Goal: Task Accomplishment & Management: Use online tool/utility

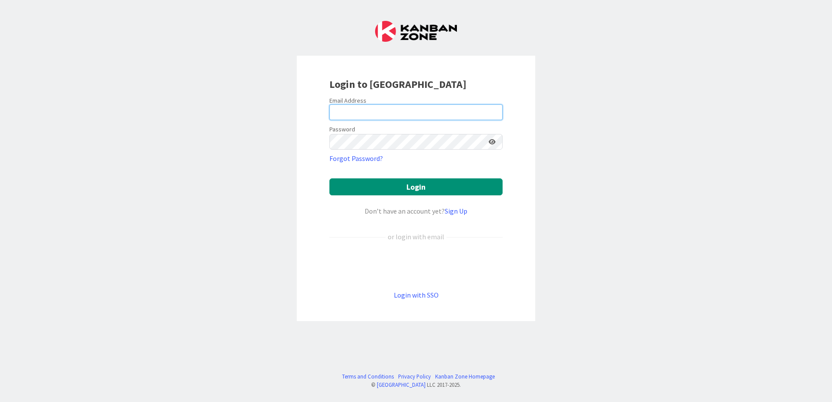
click at [413, 114] on input "email" at bounding box center [415, 112] width 173 height 16
click at [496, 114] on keeper-lock "Open Keeper Popup" at bounding box center [493, 112] width 10 height 10
click at [392, 110] on input "email" at bounding box center [415, 112] width 173 height 16
type input "b"
paste input "[EMAIL_ADDRESS][PERSON_NAME][DOMAIN_NAME]"
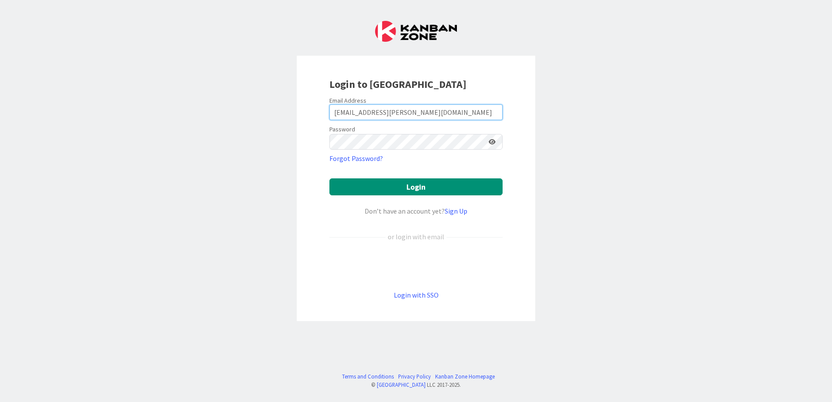
type input "[EMAIL_ADDRESS][PERSON_NAME][DOMAIN_NAME]"
click at [329, 178] on button "Login" at bounding box center [415, 186] width 173 height 17
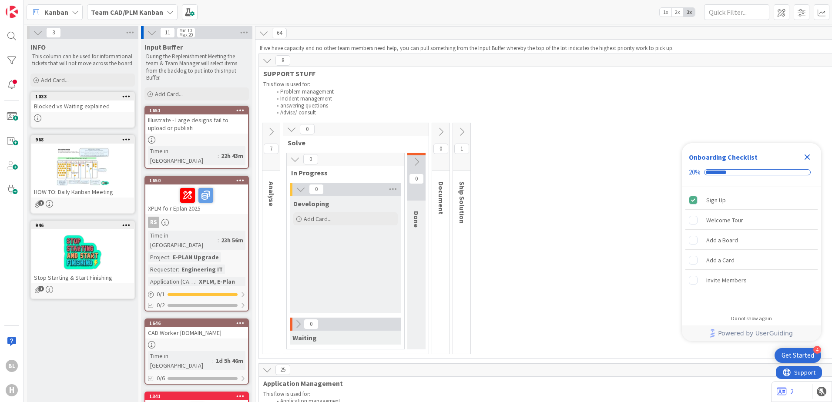
click at [145, 13] on b "Team CAD/PLM Kanban" at bounding box center [127, 12] width 72 height 9
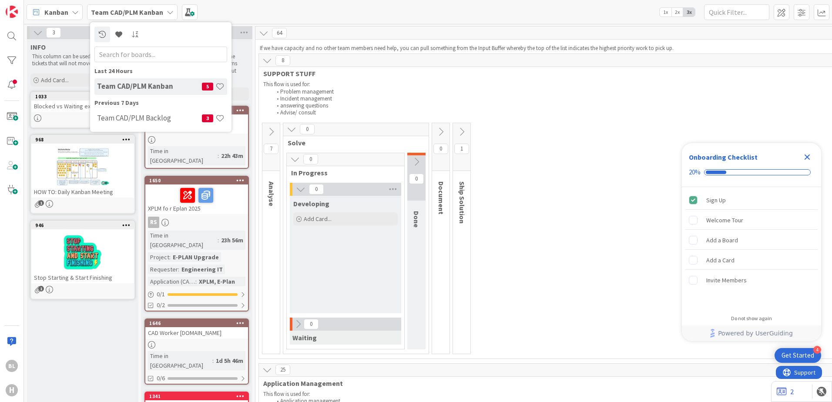
click at [162, 86] on h4 "Team CAD/PLM Kanban" at bounding box center [149, 86] width 105 height 9
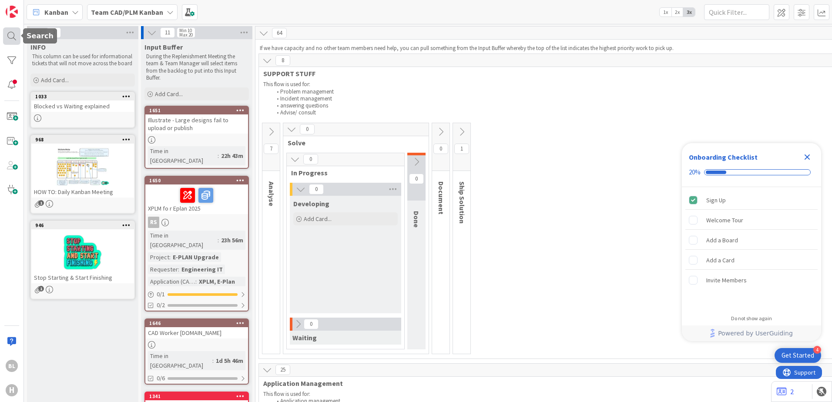
click at [9, 41] on div at bounding box center [11, 35] width 17 height 17
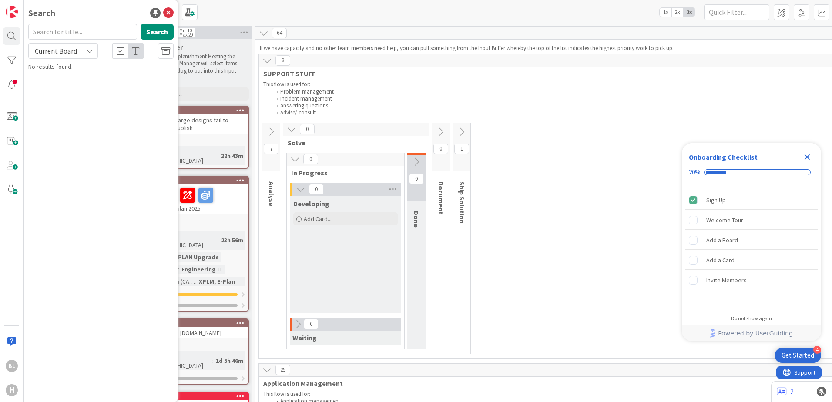
click at [88, 35] on input "text" at bounding box center [82, 32] width 109 height 16
type input "WMF"
click at [561, 110] on li "Advise/ consult" at bounding box center [676, 112] width 809 height 7
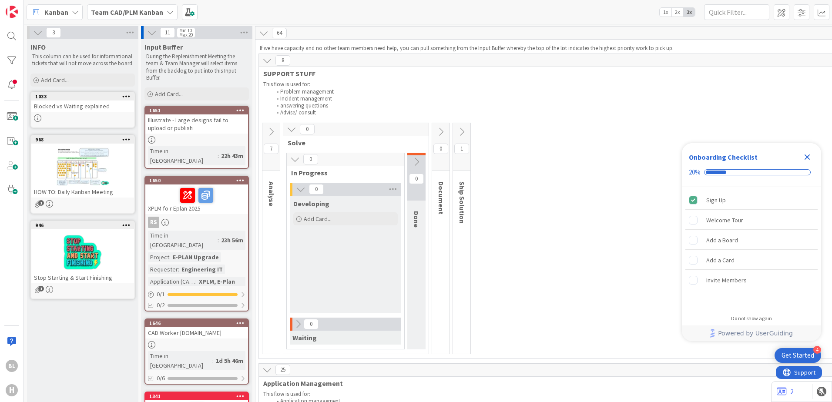
click at [210, 35] on div "11 Min 10 Max 20" at bounding box center [196, 32] width 111 height 13
click at [13, 116] on span at bounding box center [11, 116] width 17 height 17
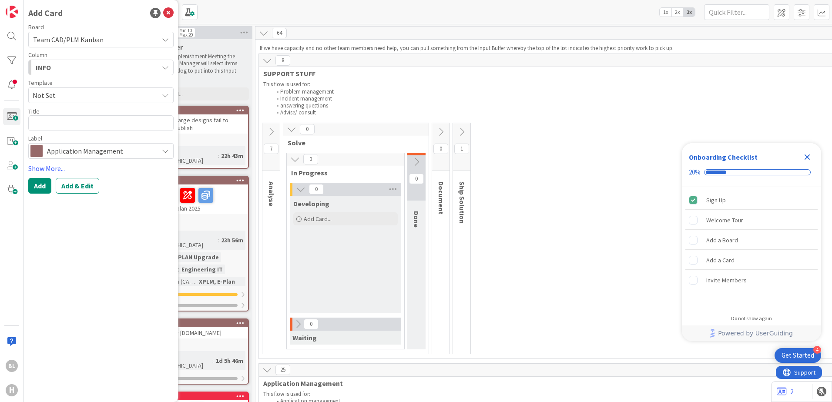
click at [87, 68] on div "INFO" at bounding box center [95, 67] width 125 height 14
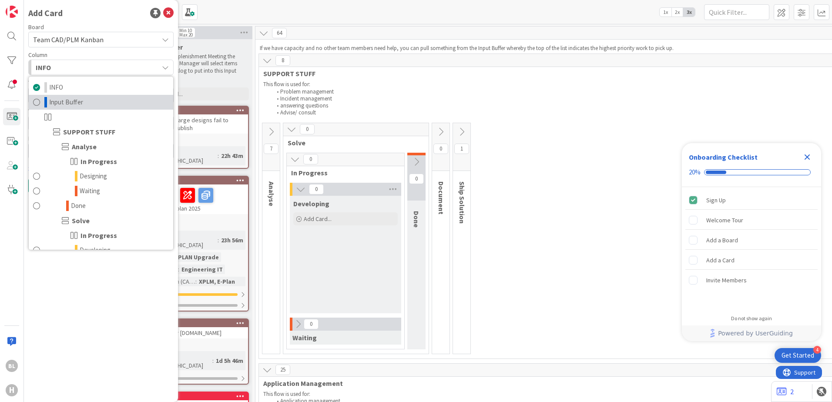
click at [70, 99] on span "Input Buffer" at bounding box center [66, 102] width 34 height 10
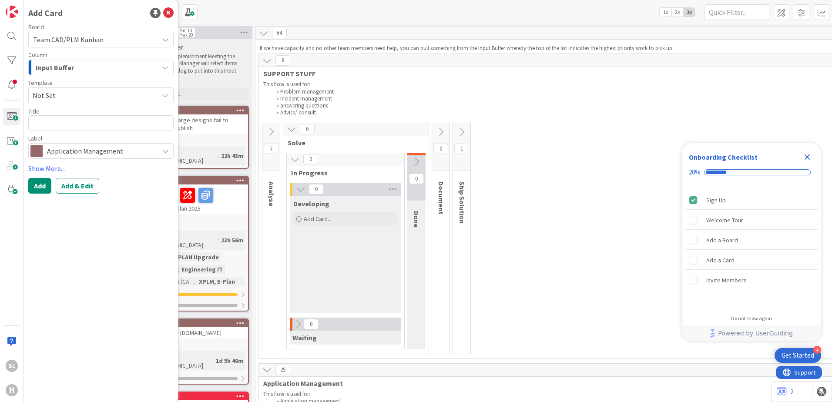
click at [132, 91] on span "Not Set" at bounding box center [92, 95] width 119 height 11
click at [128, 43] on span "Team CAD/PLM Kanban" at bounding box center [93, 39] width 121 height 12
click at [129, 42] on span "Team CAD/PLM Kanban" at bounding box center [93, 39] width 121 height 12
click at [100, 120] on textarea at bounding box center [100, 123] width 145 height 16
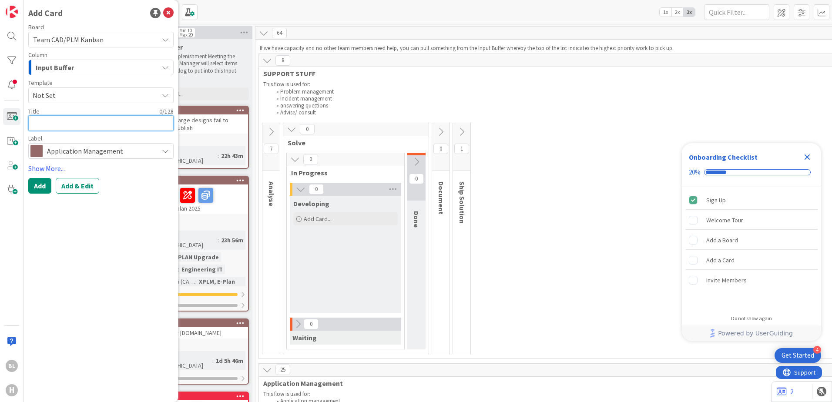
type textarea "x"
type textarea "B"
type textarea "x"
type textarea "Be"
type textarea "x"
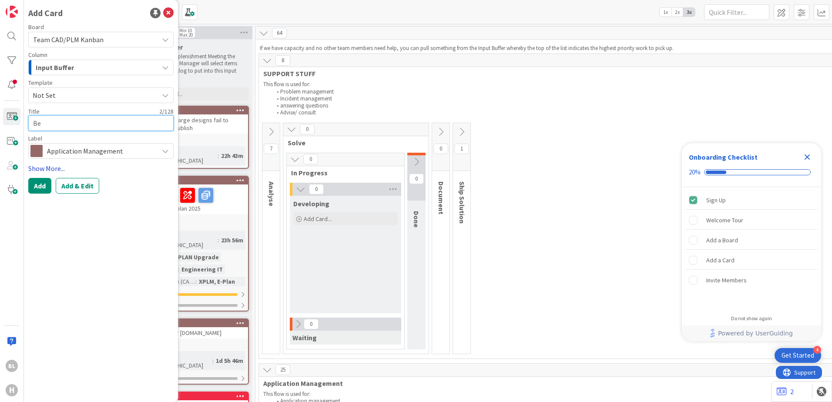
type textarea "Bet"
type textarea "x"
type textarea "Bett"
type textarea "x"
type textarea "Bette"
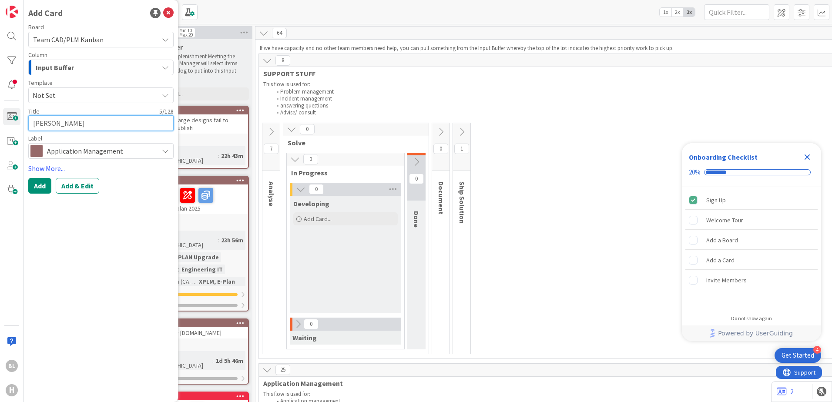
type textarea "x"
type textarea "Better"
type textarea "x"
type textarea "BetterW"
type textarea "x"
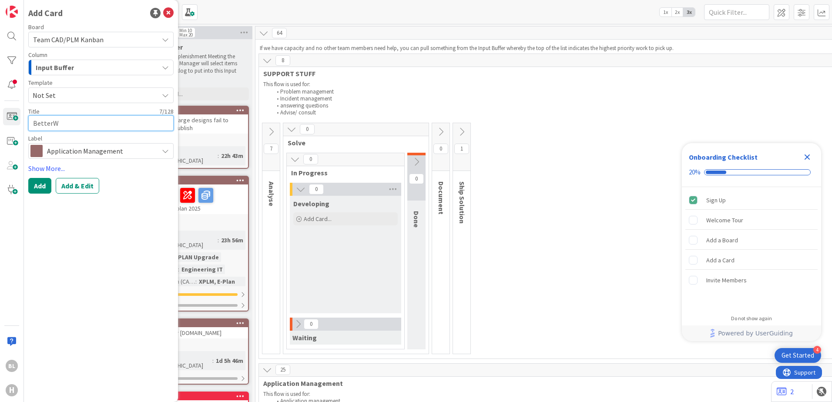
type textarea "BetterWM"
type textarea "x"
type textarea "BetterWMF"
type textarea "x"
type textarea "BetterWMF"
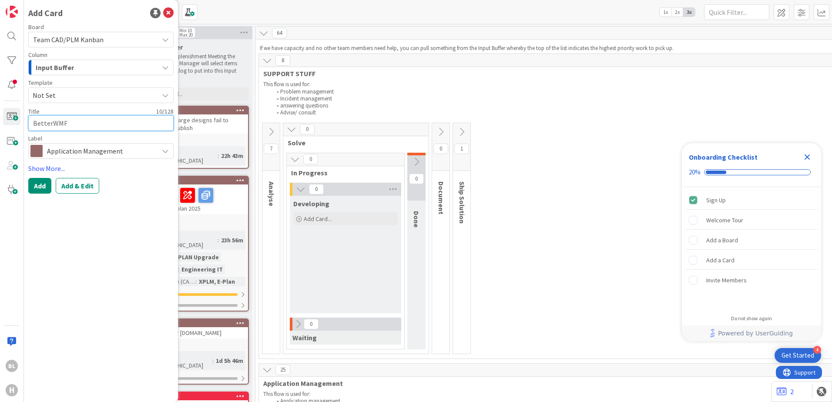
type textarea "x"
type textarea "BetterWMF s"
type textarea "x"
type textarea "BetterWMF st"
type textarea "x"
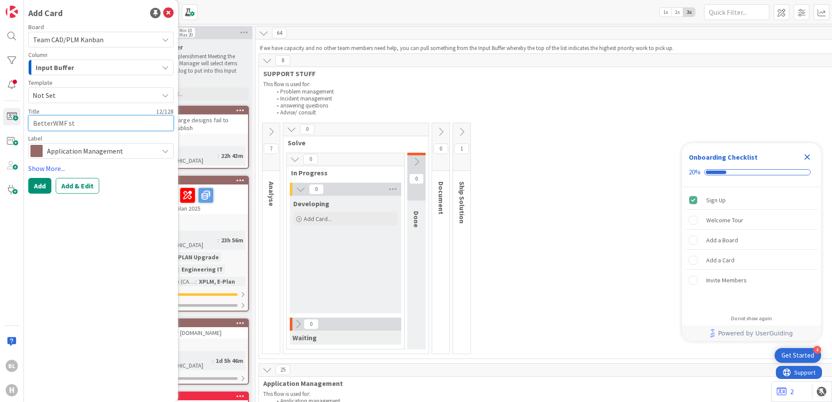
type textarea "BetterWMF sti"
type textarea "x"
type textarea "BetterWMF stil"
type textarea "x"
type textarea "BetterWMF still"
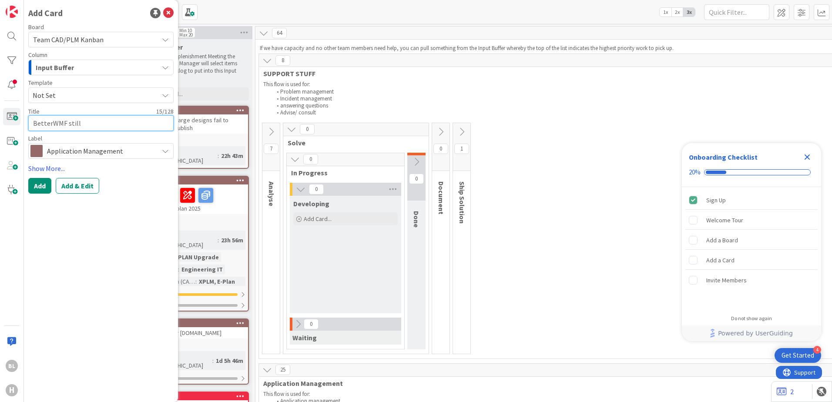
type textarea "x"
type textarea "BetterWMF still"
type textarea "x"
type textarea "BetterWMF still n"
type textarea "x"
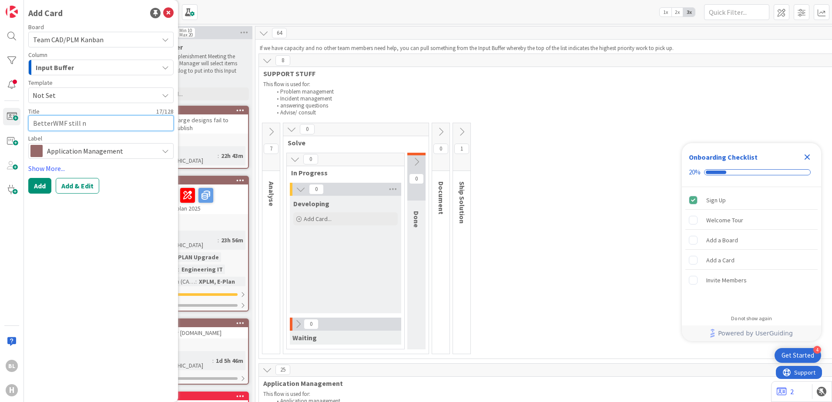
type textarea "BetterWMF still ne"
type textarea "x"
type textarea "BetterWMF still nee"
type textarea "x"
type textarea "BetterWMF still need"
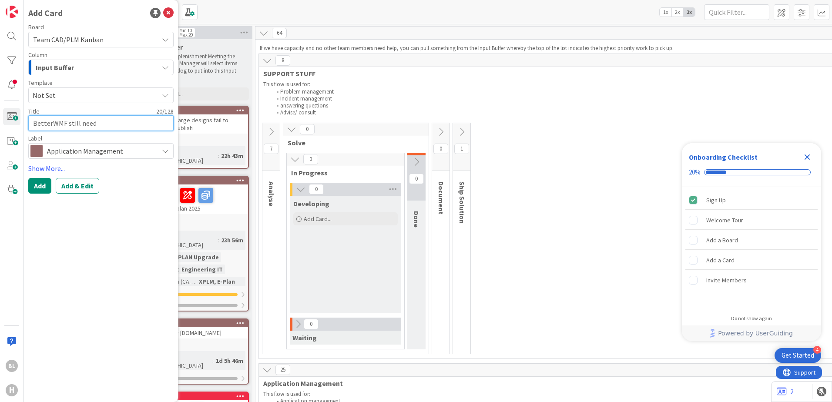
type textarea "x"
type textarea "BetterWMF still neede"
type textarea "x"
type textarea "BetterWMF still needed"
type textarea "x"
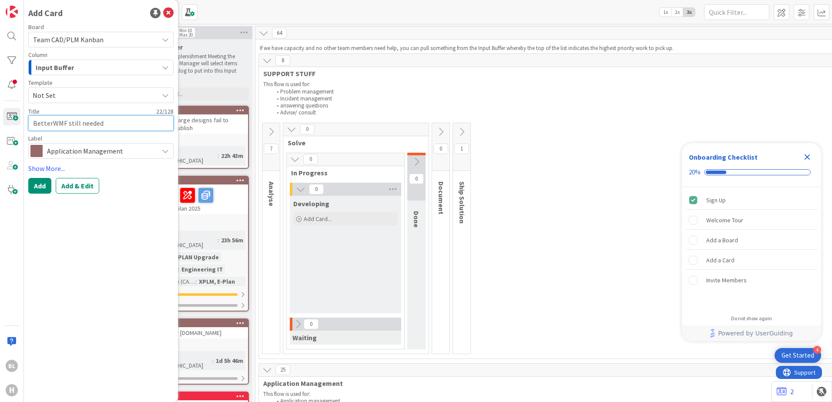
type textarea "BetterWMF still needed"
type textarea "x"
type textarea "BetterWMF still needed i"
type textarea "x"
type textarea "BetterWMF still needed in"
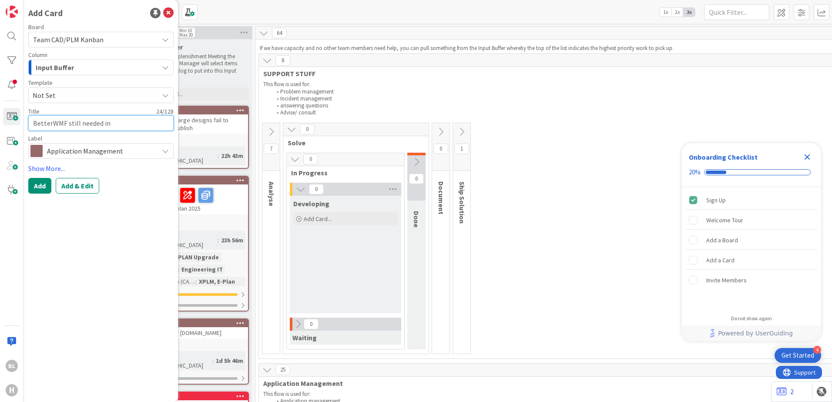
type textarea "x"
type textarea "BetterWMF still needed in"
type textarea "x"
type textarea "BetterWMF still needed in A"
type textarea "x"
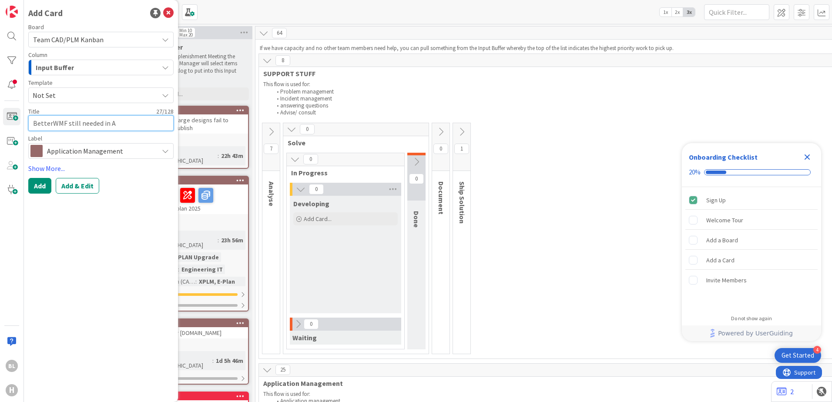
type textarea "BetterWMF still needed in Au"
type textarea "x"
type textarea "BetterWMF still needed in Aut"
type textarea "x"
type textarea "BetterWMF still needed in Auto"
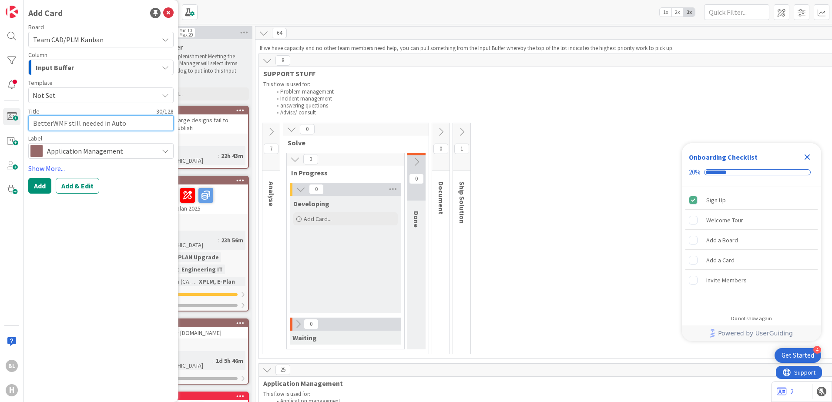
type textarea "x"
type textarea "BetterWMF still needed in AutoC"
type textarea "x"
type textarea "BetterWMF still needed in AutoCA"
type textarea "x"
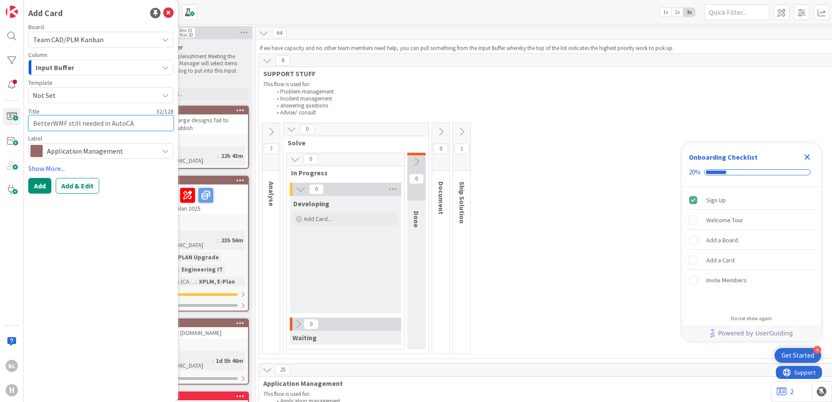
type textarea "BetterWMF still needed in AutoCAD"
type textarea "x"
type textarea "BetterWMF still needed in AutoCAD"
type textarea "x"
type textarea "BetterWMF still needed in AutoCAD t"
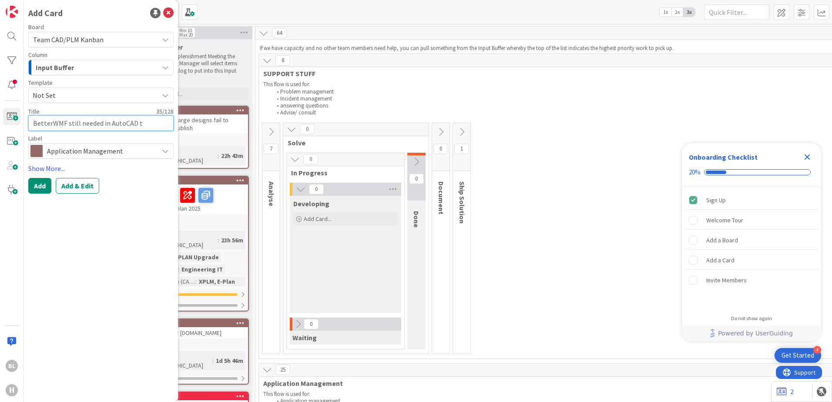
type textarea "x"
type textarea "BetterWMF still needed in AutoCAD to"
type textarea "x"
type textarea "BetterWMF still needed in AutoCAD too"
type textarea "x"
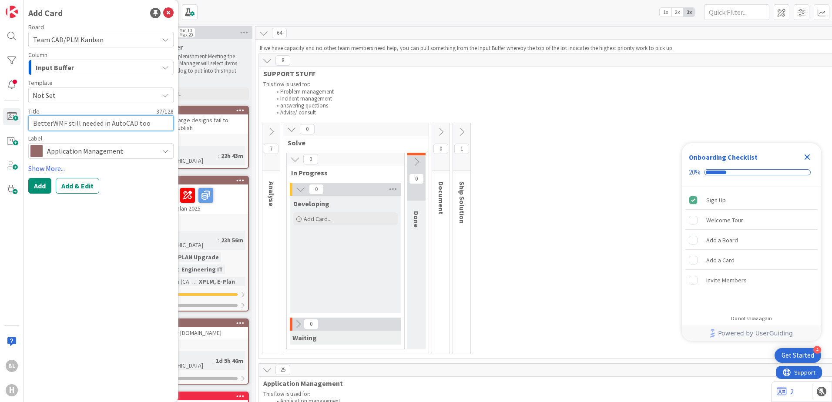
type textarea "BetterWMF still needed in AutoCAD tool"
type textarea "x"
type textarea "BetterWMF still needed in AutoCAD tooli"
type textarea "x"
type textarea "BetterWMF still needed in AutoCAD toolin"
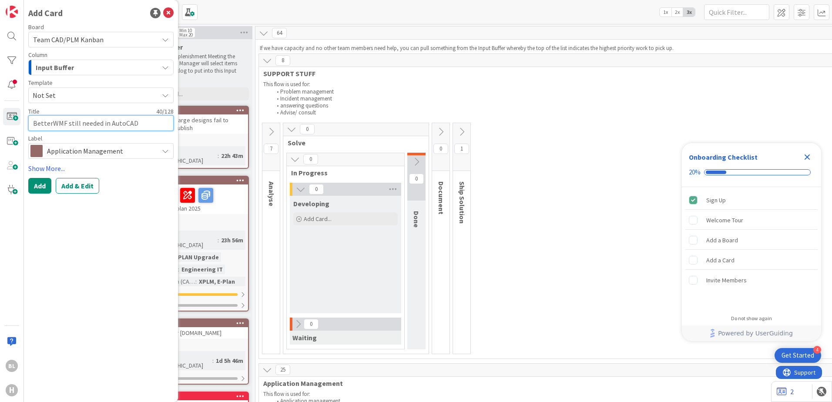
type textarea "x"
type textarea "BetterWMF still needed in AutoCAD tooling"
type textarea "x"
type textarea "BetterWMF still needed in AutoCAD tooling"
type textarea "x"
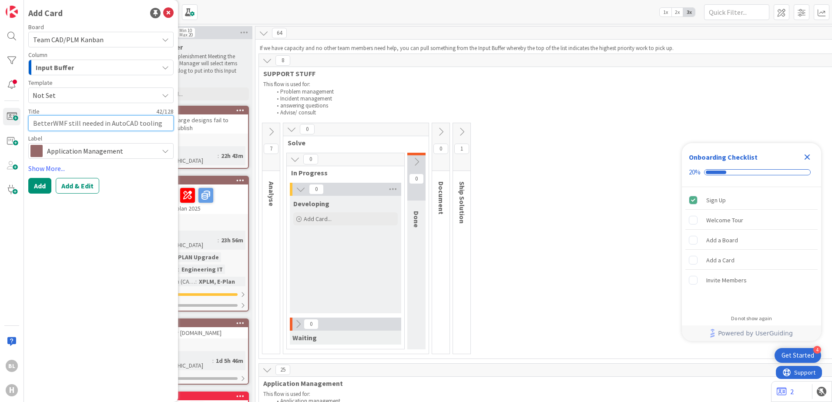
type textarea "BetterWMF still needed in AutoCAD tooling 2"
type textarea "x"
type textarea "BetterWMF still needed in AutoCAD tooling 20"
type textarea "x"
type textarea "BetterWMF still needed in AutoCAD tooling 2"
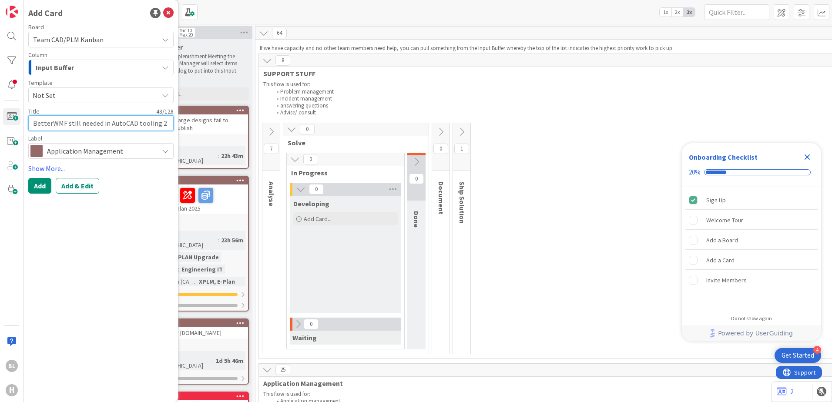
type textarea "x"
type textarea "BetterWMF still needed in AutoCAD tooling"
type textarea "x"
type textarea "BetterWMF still needed in AutoCAD tooling"
type textarea "x"
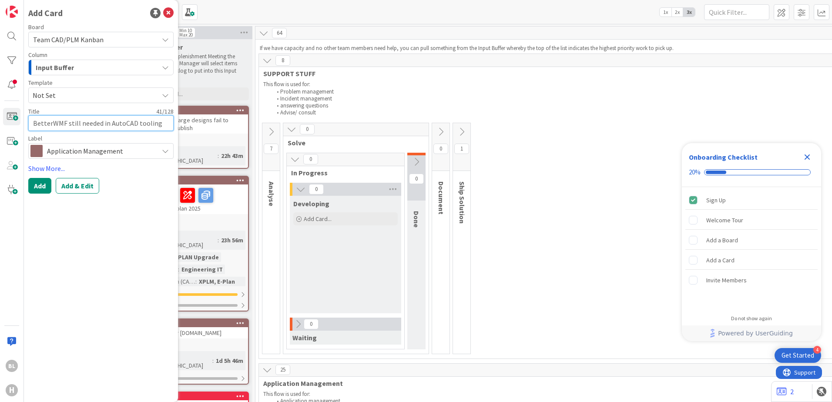
type textarea "BetterWMF still needed in lAutoCAD tooling"
type textarea "x"
type textarea "BetterWMF still needed in laAutoCAD tooling"
type textarea "x"
type textarea "BetterWMF still needed in latAutoCAD tooling"
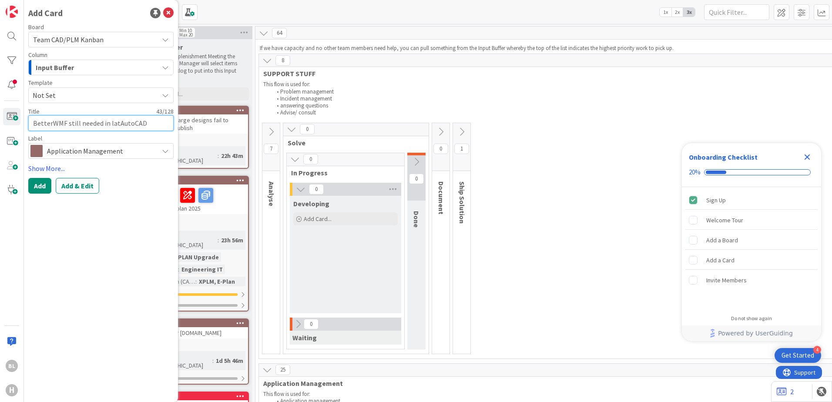
type textarea "x"
type textarea "BetterWMF still needed in lateAutoCAD tooling"
type textarea "x"
type textarea "BetterWMF still needed in latesAutoCAD tooling"
type textarea "x"
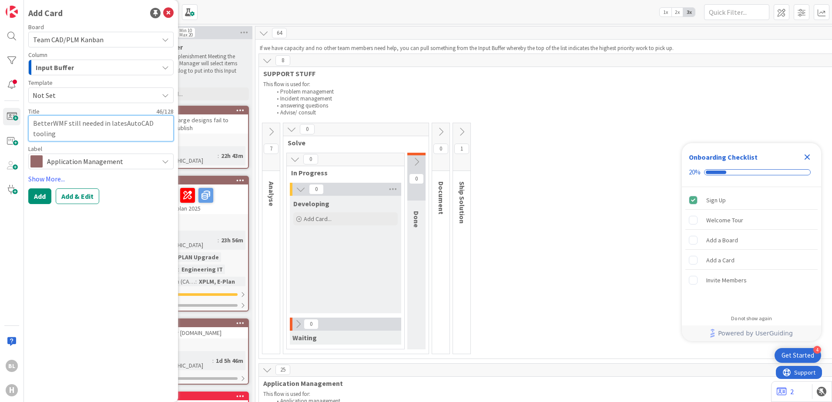
type textarea "BetterWMF still needed in latestAutoCAD tooling"
type textarea "x"
type textarea "BetterWMF still needed in latest AutoCAD tooling"
type textarea "x"
type textarea "BetterWMF still needed in latest AutoCAD tooling"
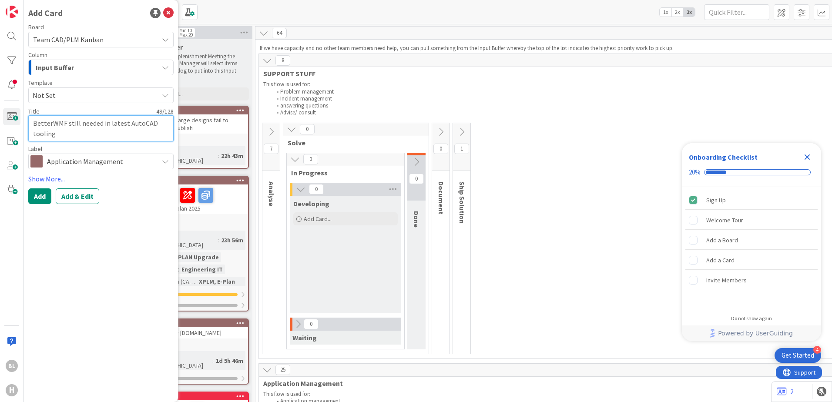
type textarea "x"
type textarea "BetterWMF still needed in latest AutoCAD tooling an"
type textarea "x"
type textarea "BetterWMF still needed in latest AutoCAD tooling and"
type textarea "x"
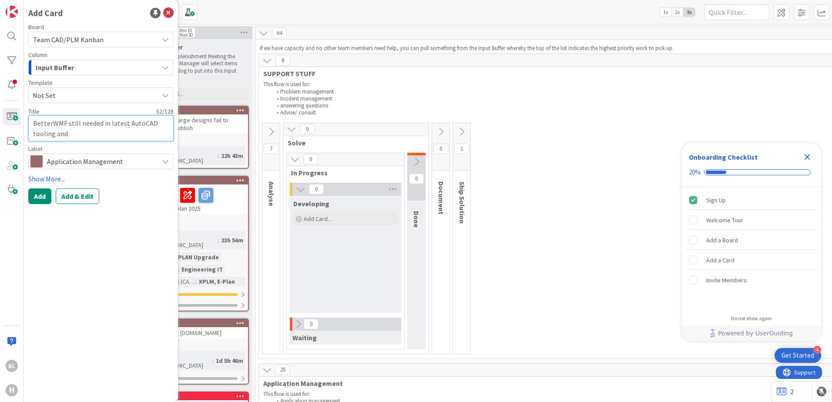
type textarea "BetterWMF still needed in latest AutoCAD tooling and"
type textarea "x"
type textarea "BetterWMF still needed in latest AutoCAD tooling and W"
type textarea "x"
type textarea "BetterWMF still needed in latest AutoCAD tooling and Wi"
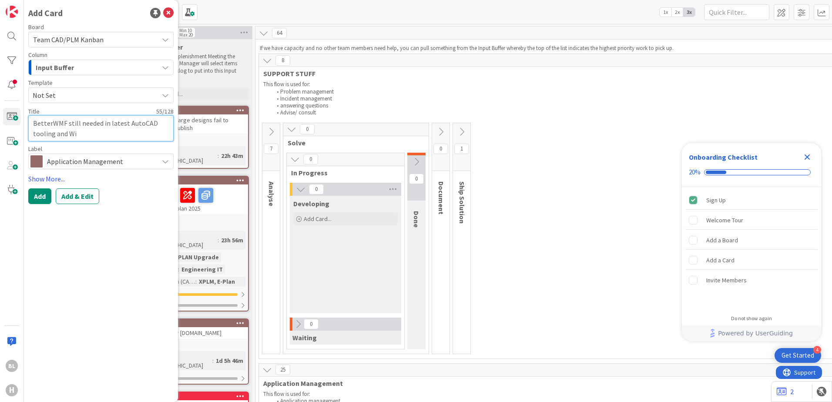
type textarea "x"
type textarea "BetterWMF still needed in latest AutoCAD tooling and Win"
type textarea "x"
type textarea "BetterWMF still needed in latest AutoCAD tooling and Win1"
type textarea "x"
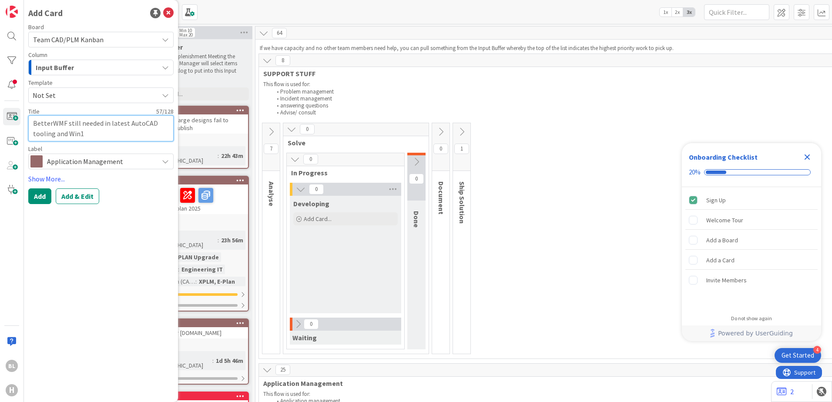
type textarea "BetterWMF still needed in latest AutoCAD tooling and Win11"
type textarea "x"
type textarea "BetterWMF still needed in latest AutoCAD tooling and Win11"
type textarea "x"
type textarea "BetterWMF still needed in latest AutoCAD tooling and Win11 O"
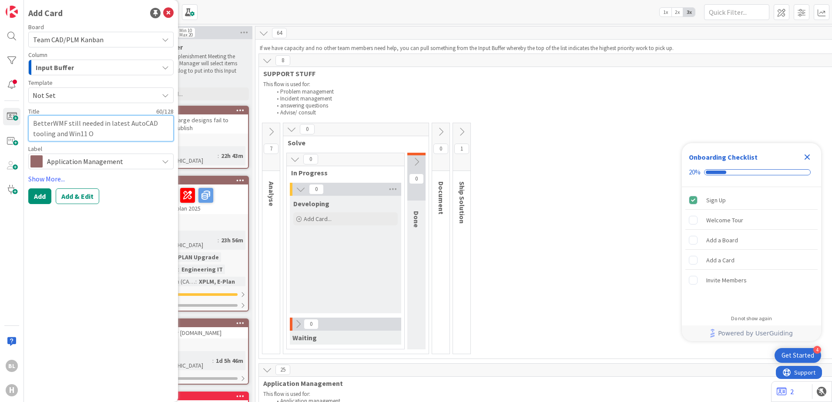
type textarea "x"
type textarea "BetterWMF still needed in latest AutoCAD tooling and Win11 OS"
type textarea "x"
click at [56, 131] on textarea "BetterWMF still needed in latest AutoCAD tooling and Win11 OS?" at bounding box center [100, 128] width 145 height 26
click at [113, 134] on textarea "BetterWMF still needed in latest AutoCAD tooling and Win11 OS?" at bounding box center [100, 128] width 145 height 26
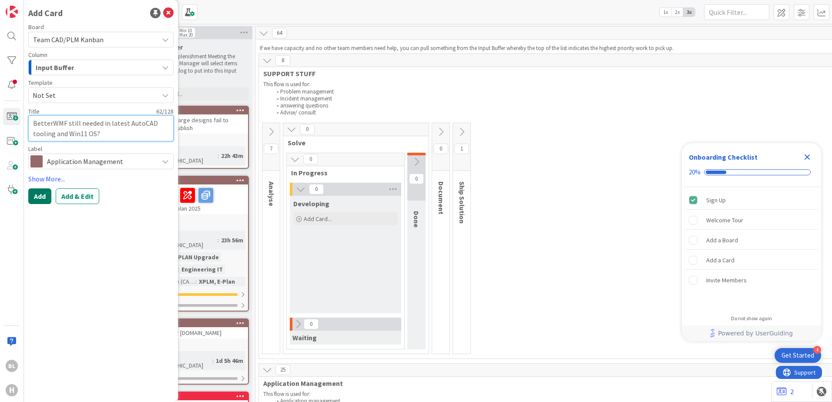
type textarea "BetterWMF still needed in latest AutoCAD tooling and Win11 OS?"
click at [43, 195] on button "Add" at bounding box center [39, 196] width 23 height 16
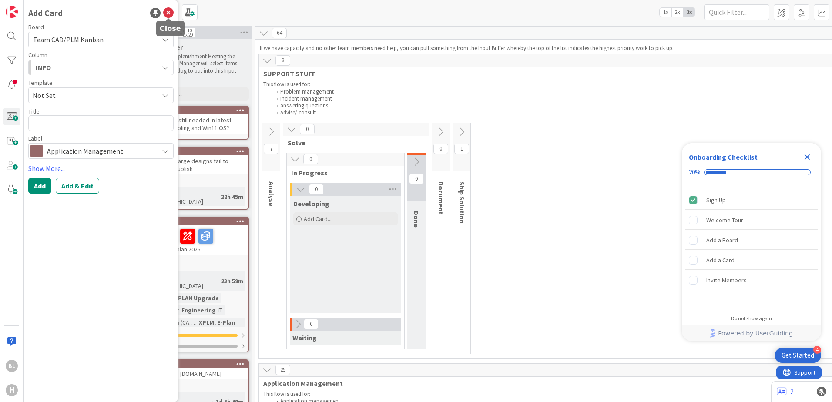
click at [167, 9] on icon at bounding box center [168, 13] width 10 height 10
